Goal: Find specific page/section: Find specific page/section

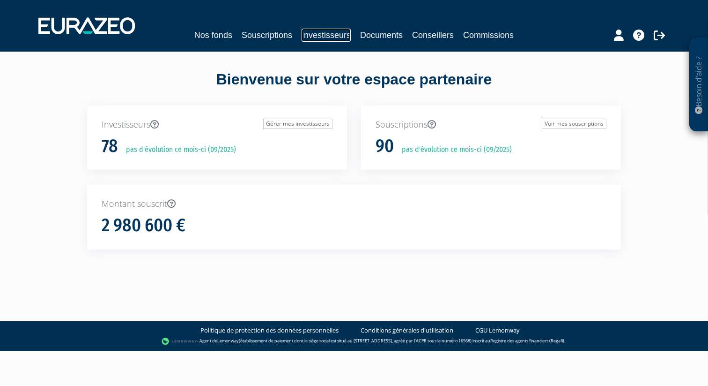
click at [319, 35] on link "Investisseurs" at bounding box center [326, 35] width 49 height 13
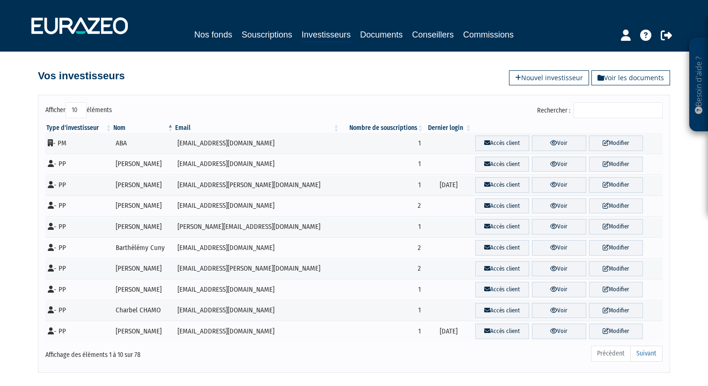
click at [609, 112] on input "Rechercher :" at bounding box center [618, 110] width 89 height 16
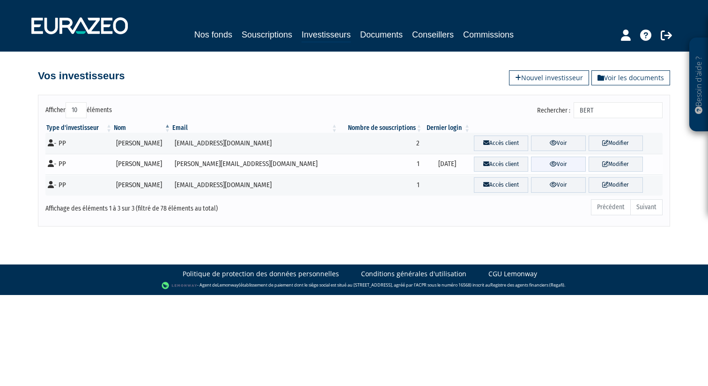
type input "BERT"
click at [550, 165] on icon at bounding box center [553, 164] width 7 height 6
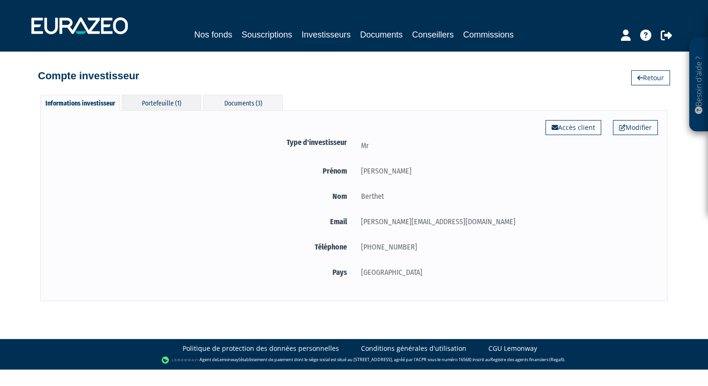
click at [158, 102] on div "Portefeuille (1)" at bounding box center [162, 102] width 80 height 15
